Goal: Task Accomplishment & Management: Manage account settings

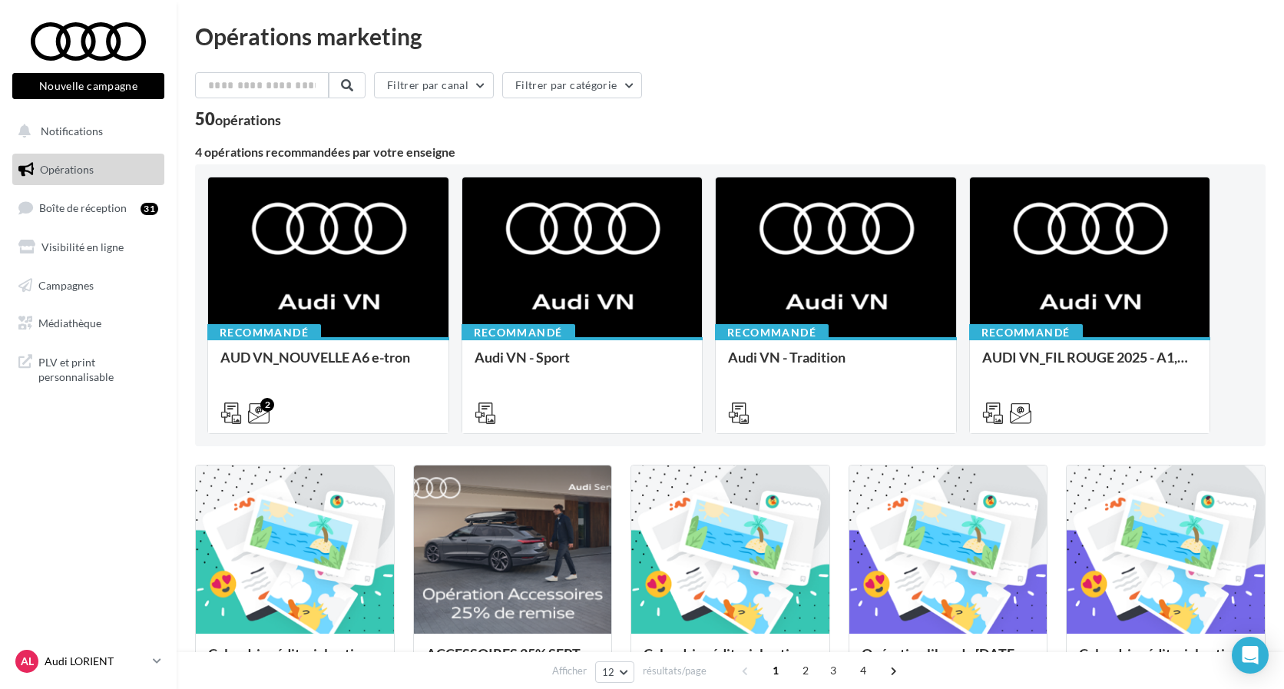
click at [80, 660] on p "Audi LORIENT" at bounding box center [96, 661] width 102 height 15
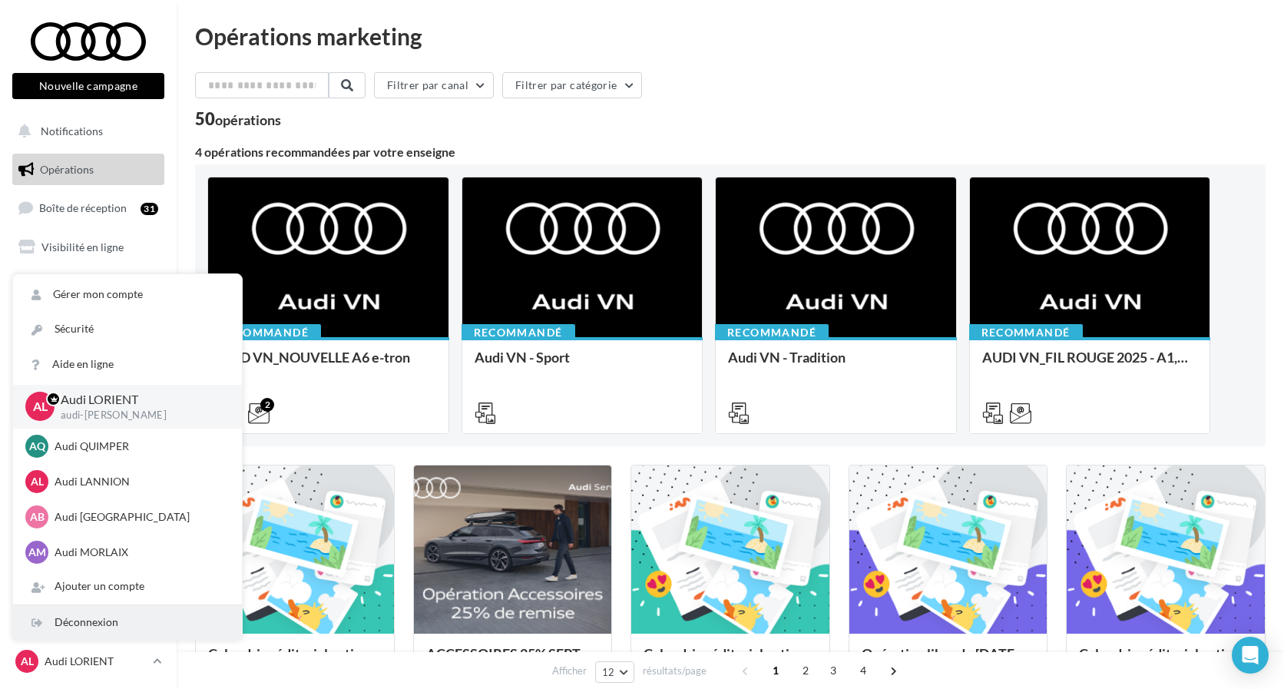
click at [84, 627] on div "Déconnexion" at bounding box center [127, 622] width 229 height 35
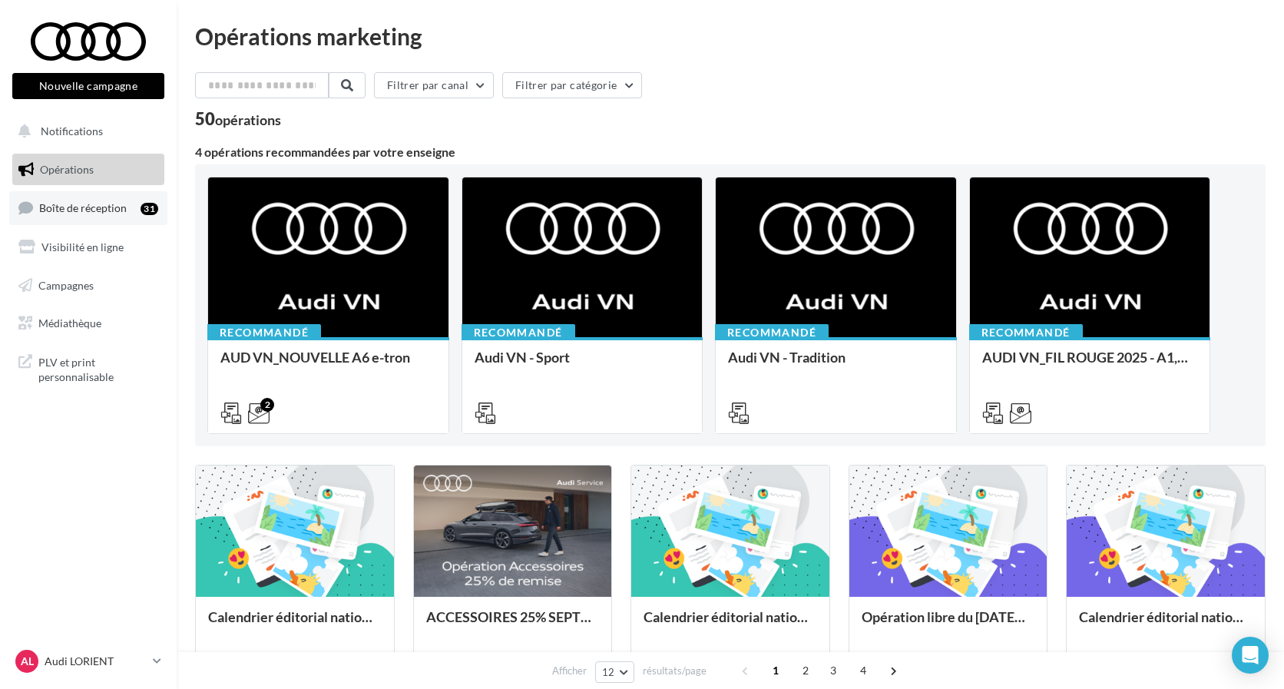
click at [91, 208] on span "Boîte de réception" at bounding box center [83, 207] width 88 height 13
